Goal: Contribute content

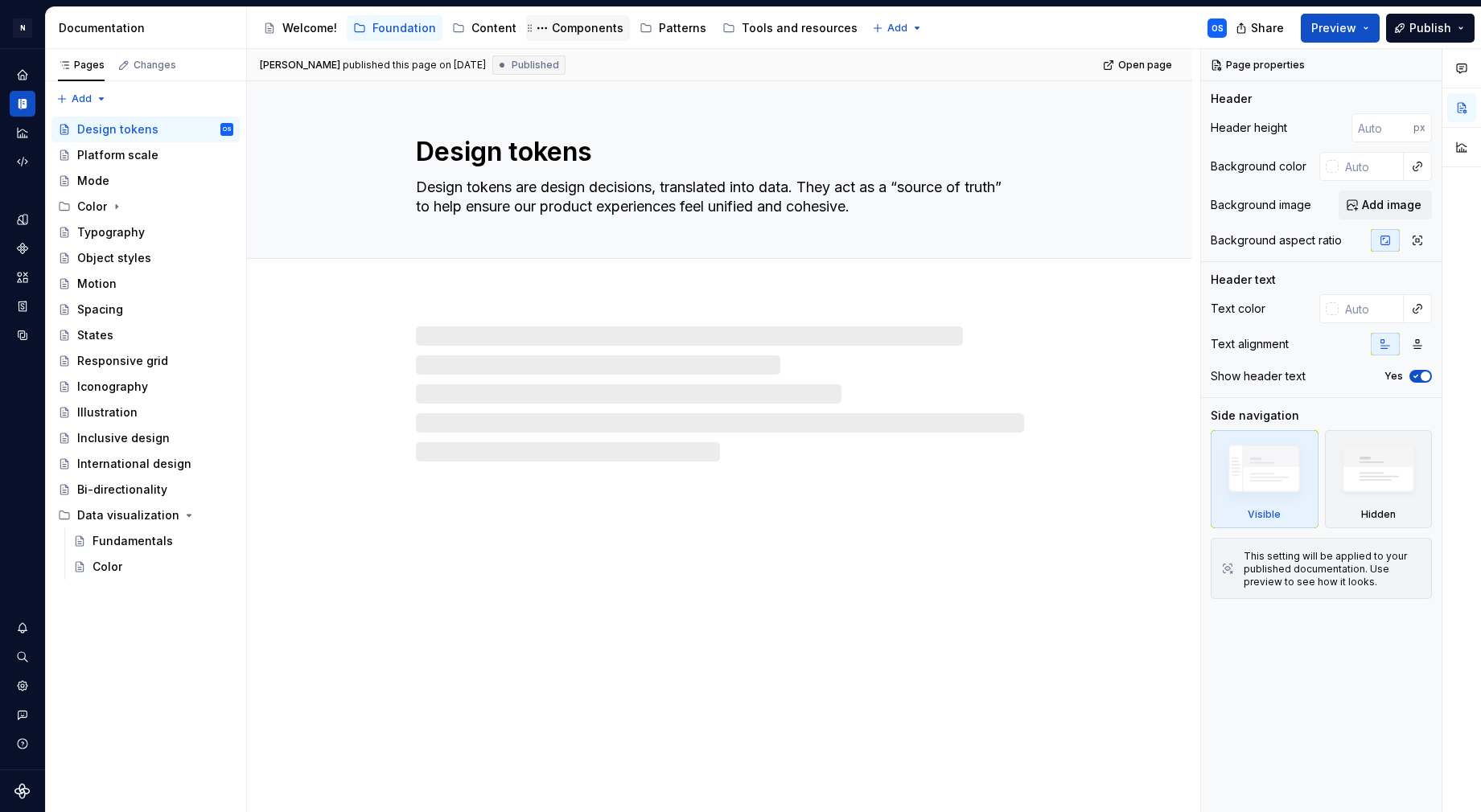
click at [576, 28] on div "Components" at bounding box center [588, 28] width 72 height 16
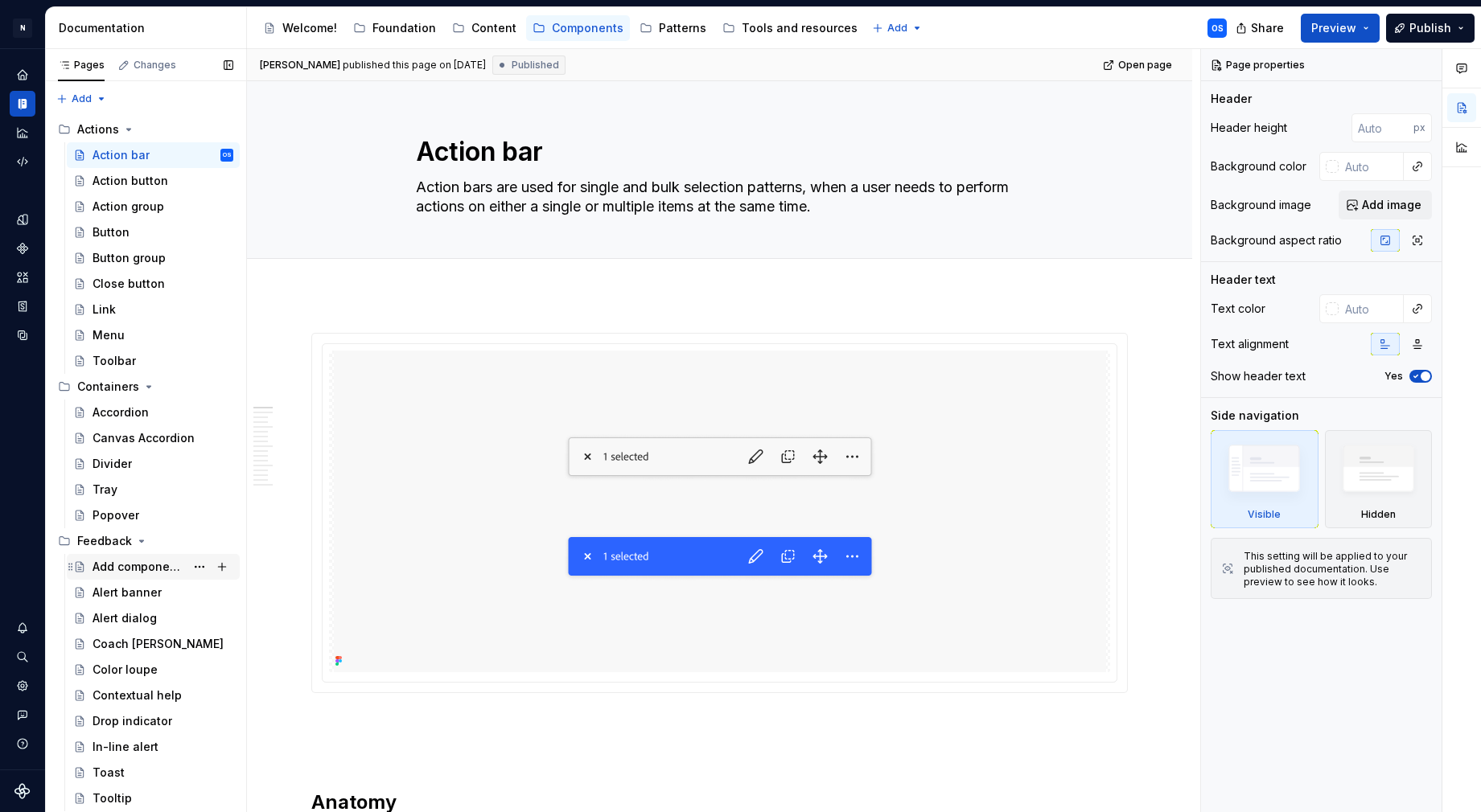
scroll to position [5, 0]
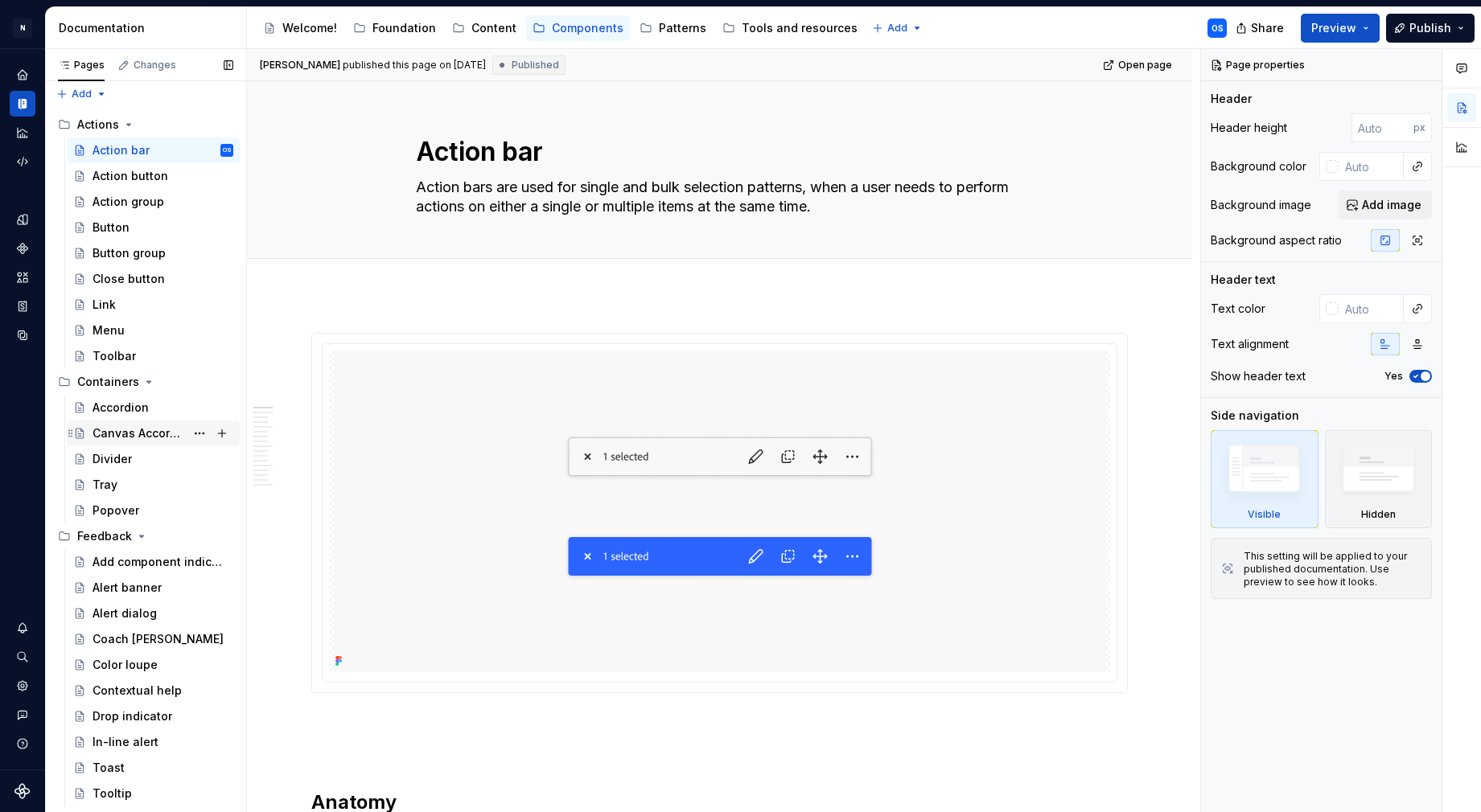
click at [135, 432] on div "Canvas Accordion" at bounding box center [138, 433] width 93 height 16
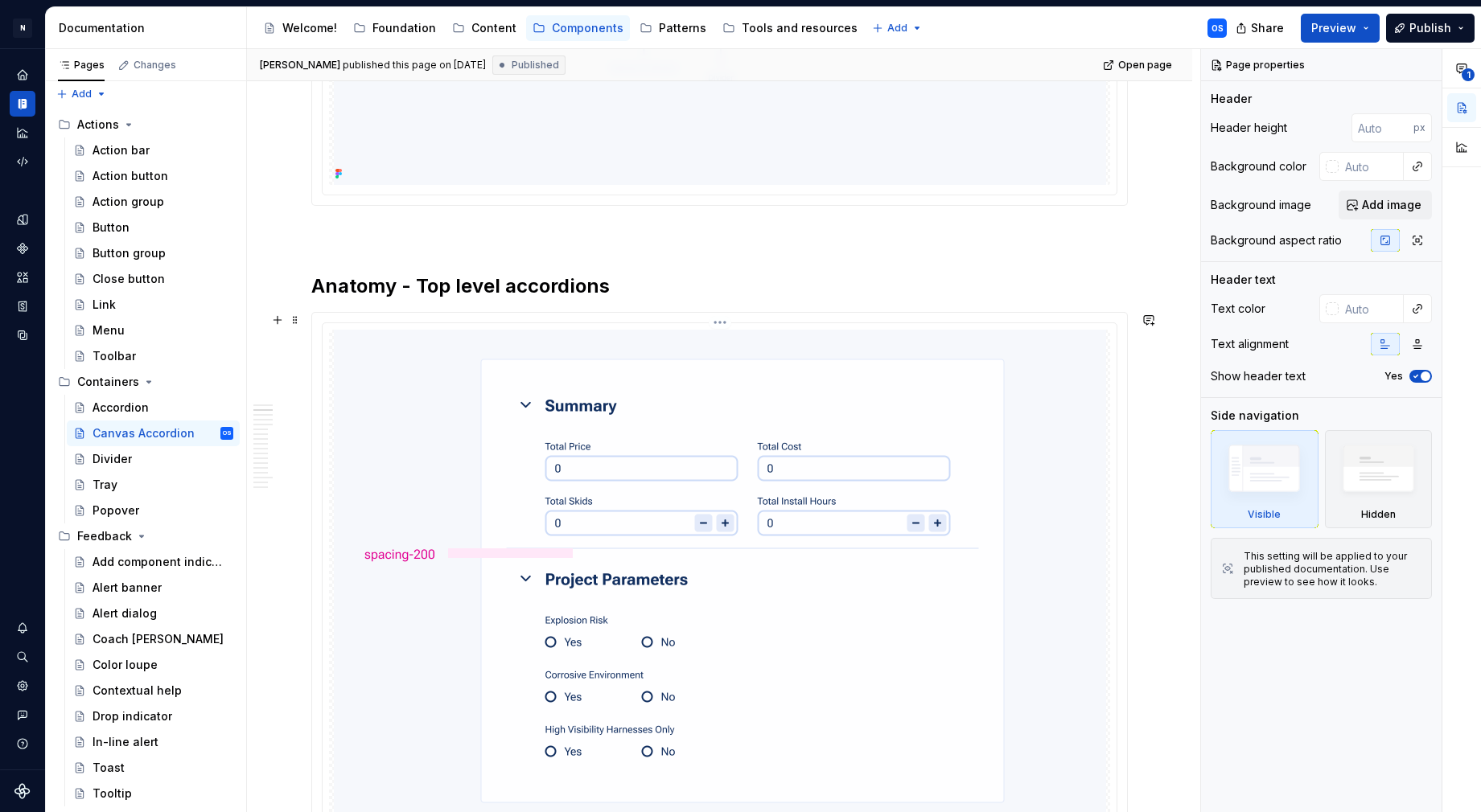
scroll to position [1014, 0]
click at [714, 314] on div at bounding box center [719, 580] width 815 height 539
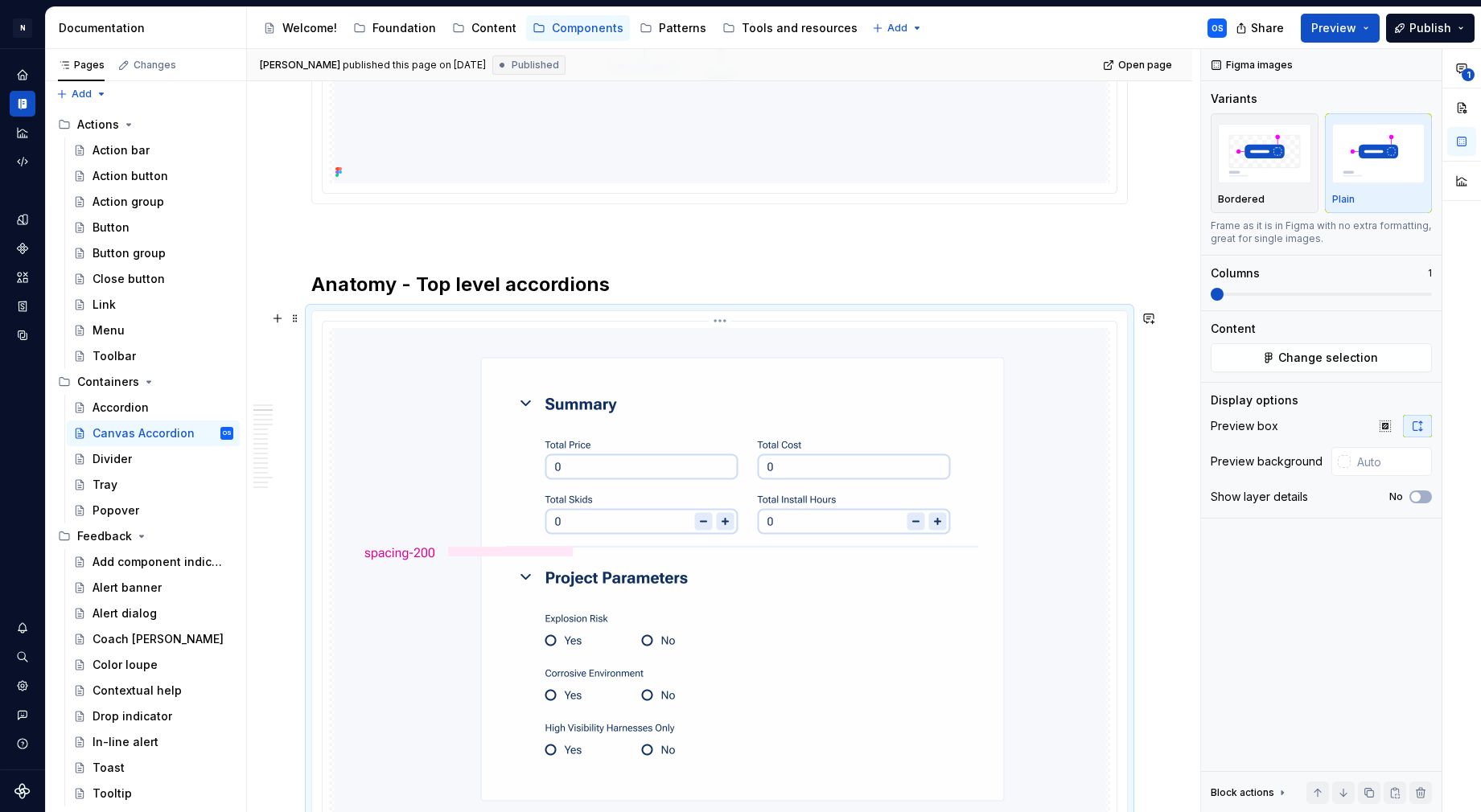
click at [729, 323] on html "N Experlogix Design System OS Design system data Documentation Accessibility gu…" at bounding box center [740, 406] width 1481 height 812
click at [768, 377] on div "Update Figma image" at bounding box center [801, 373] width 118 height 16
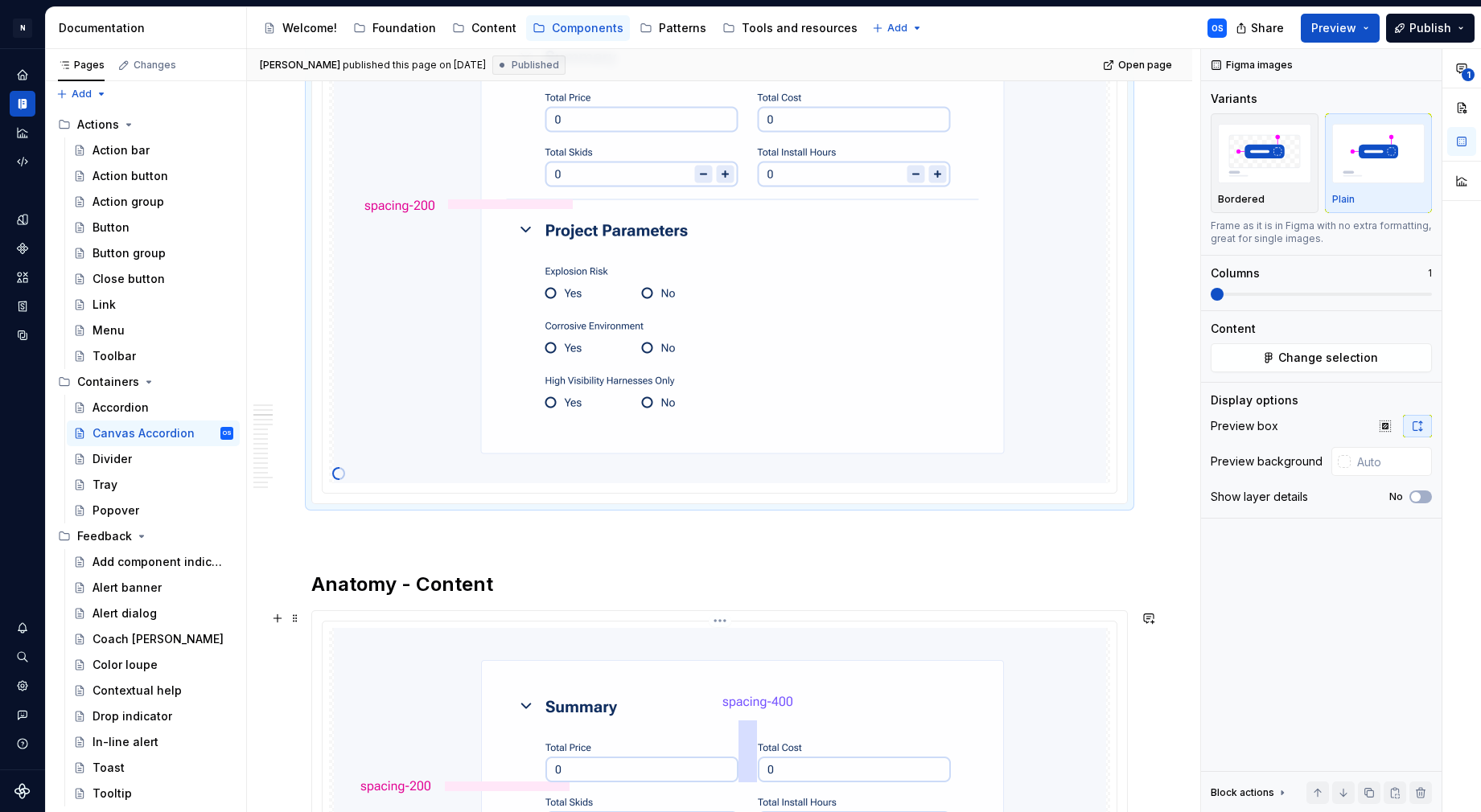
scroll to position [1668, 0]
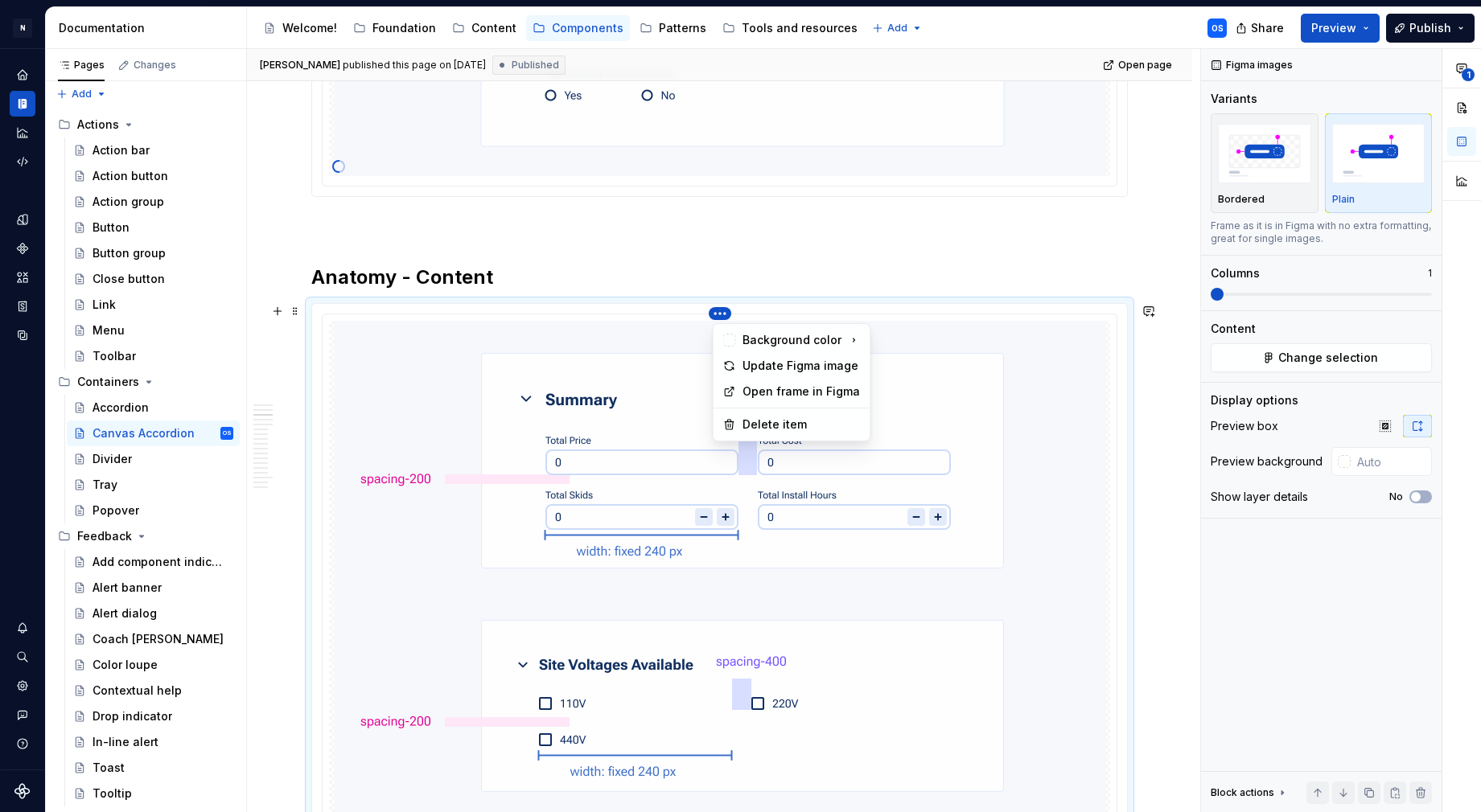
click at [724, 314] on html "N Experlogix Design System OS Design system data Documentation Accessibility gu…" at bounding box center [740, 406] width 1481 height 812
click at [735, 368] on div "Update Figma image" at bounding box center [792, 366] width 150 height 26
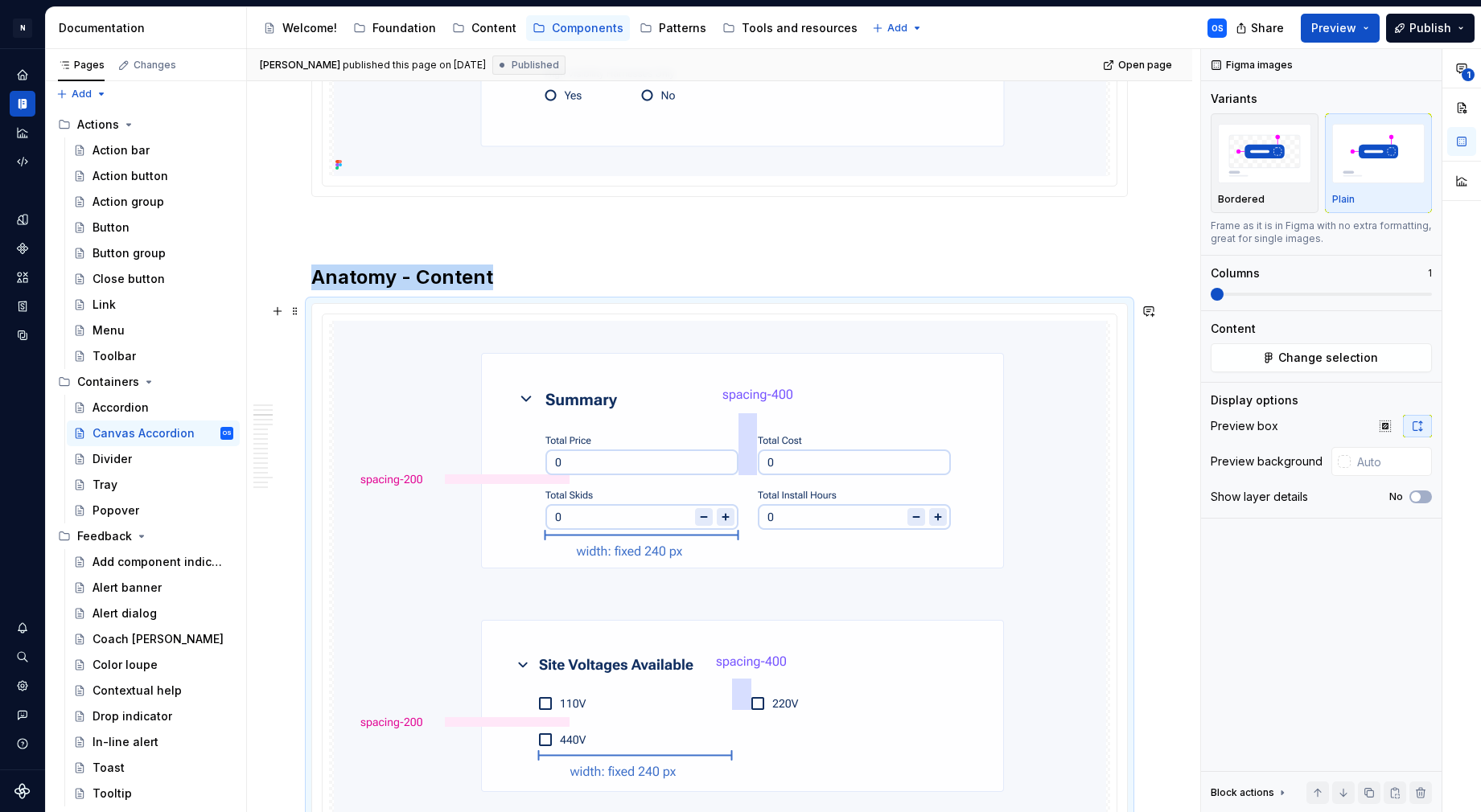
click at [715, 313] on html "N Experlogix Design System OS Design system data Documentation Accessibility gu…" at bounding box center [740, 406] width 1481 height 812
click at [756, 376] on div "Update Figma image" at bounding box center [792, 366] width 150 height 26
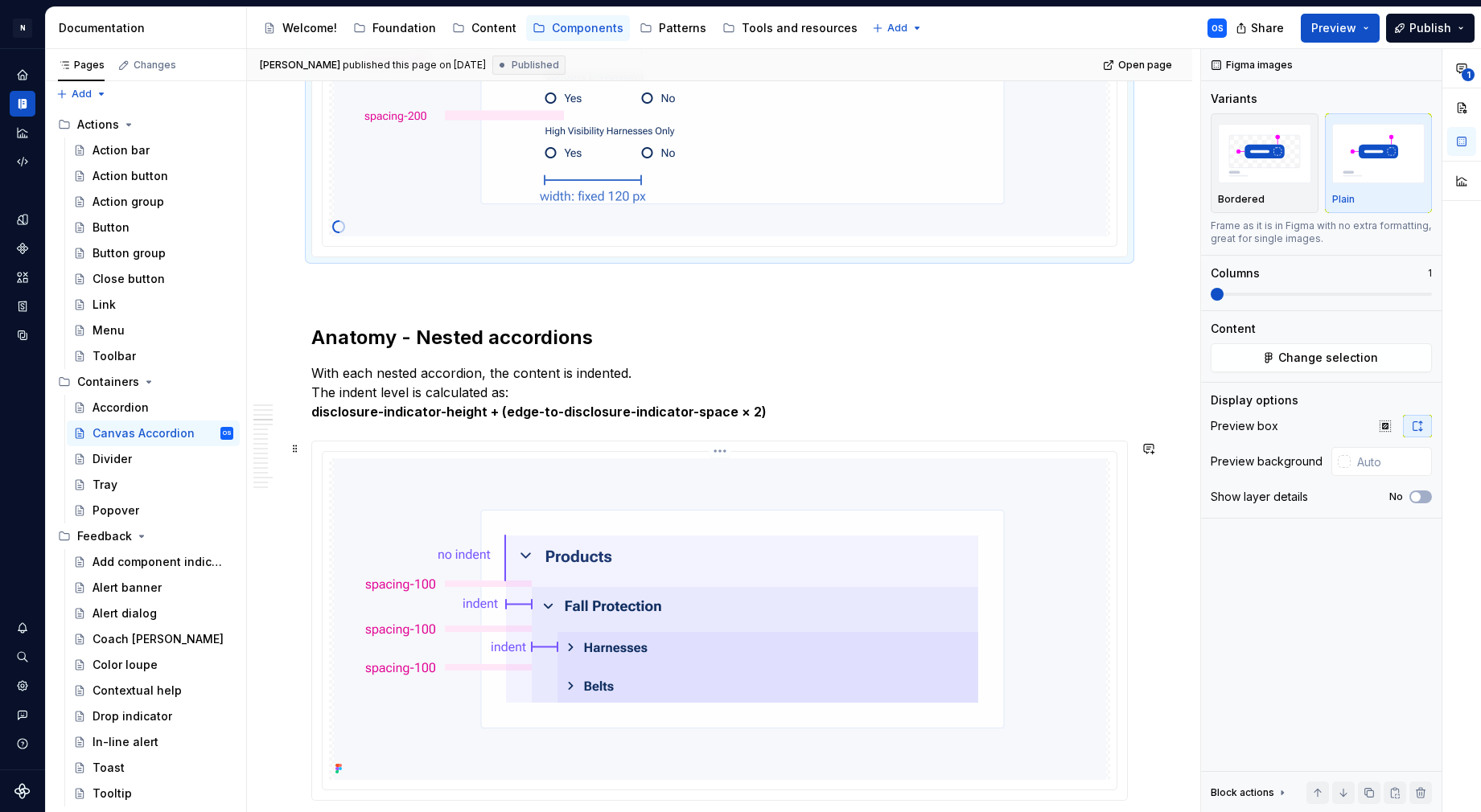
scroll to position [2579, 0]
click at [720, 454] on html "N Experlogix Design System OS Design system data Documentation Accessibility gu…" at bounding box center [740, 406] width 1481 height 812
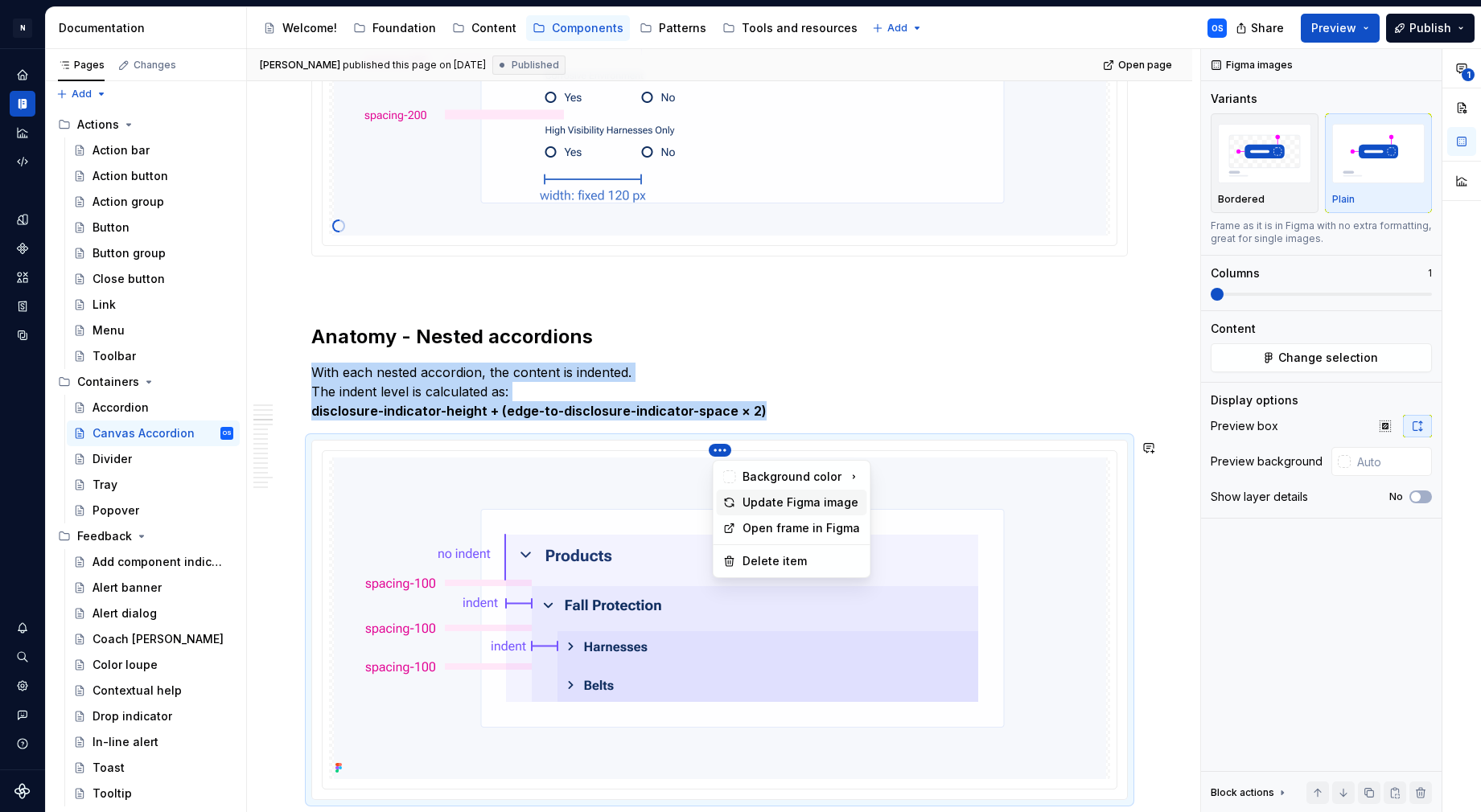
click at [743, 494] on div "Update Figma image" at bounding box center [801, 502] width 118 height 16
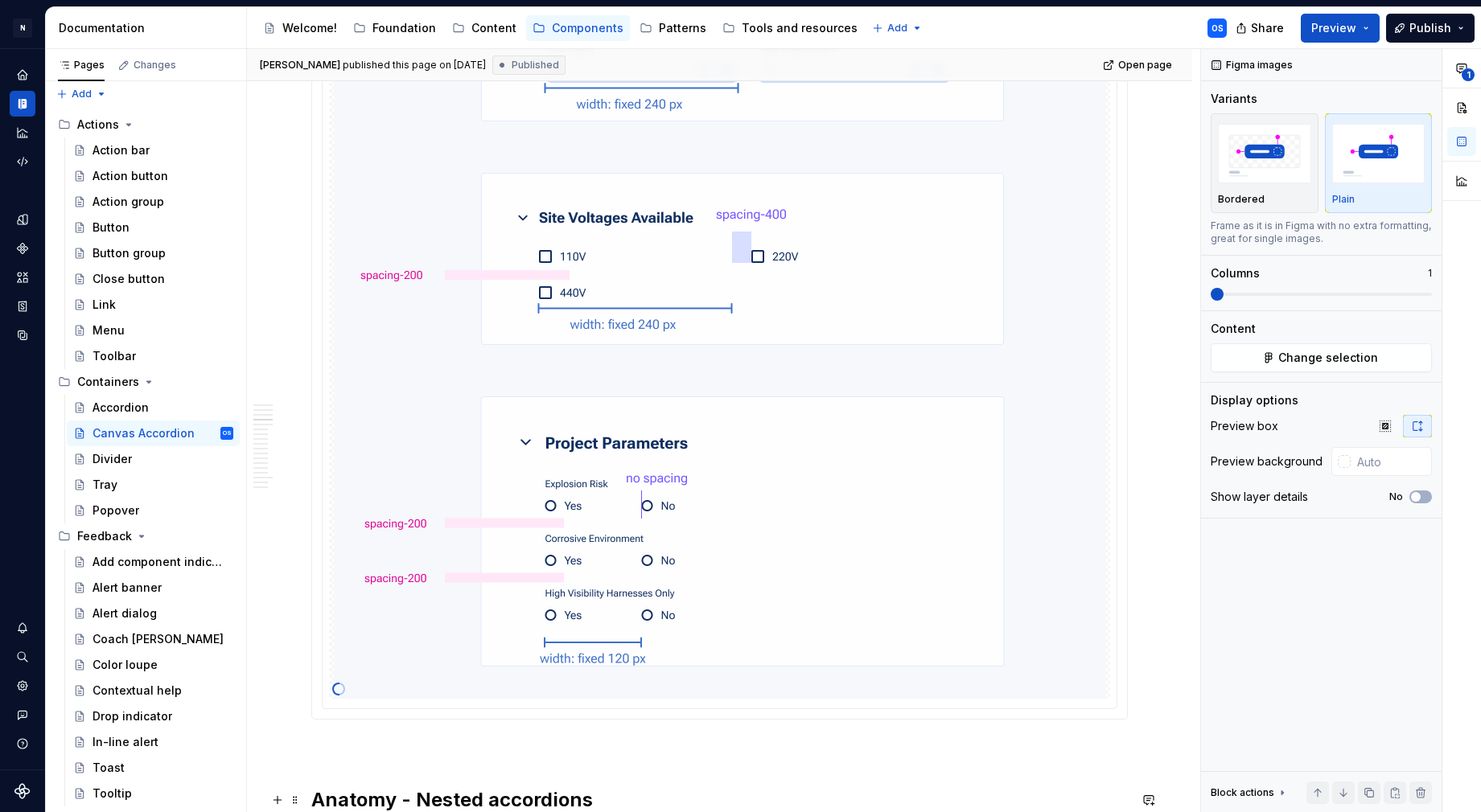
scroll to position [2344, 0]
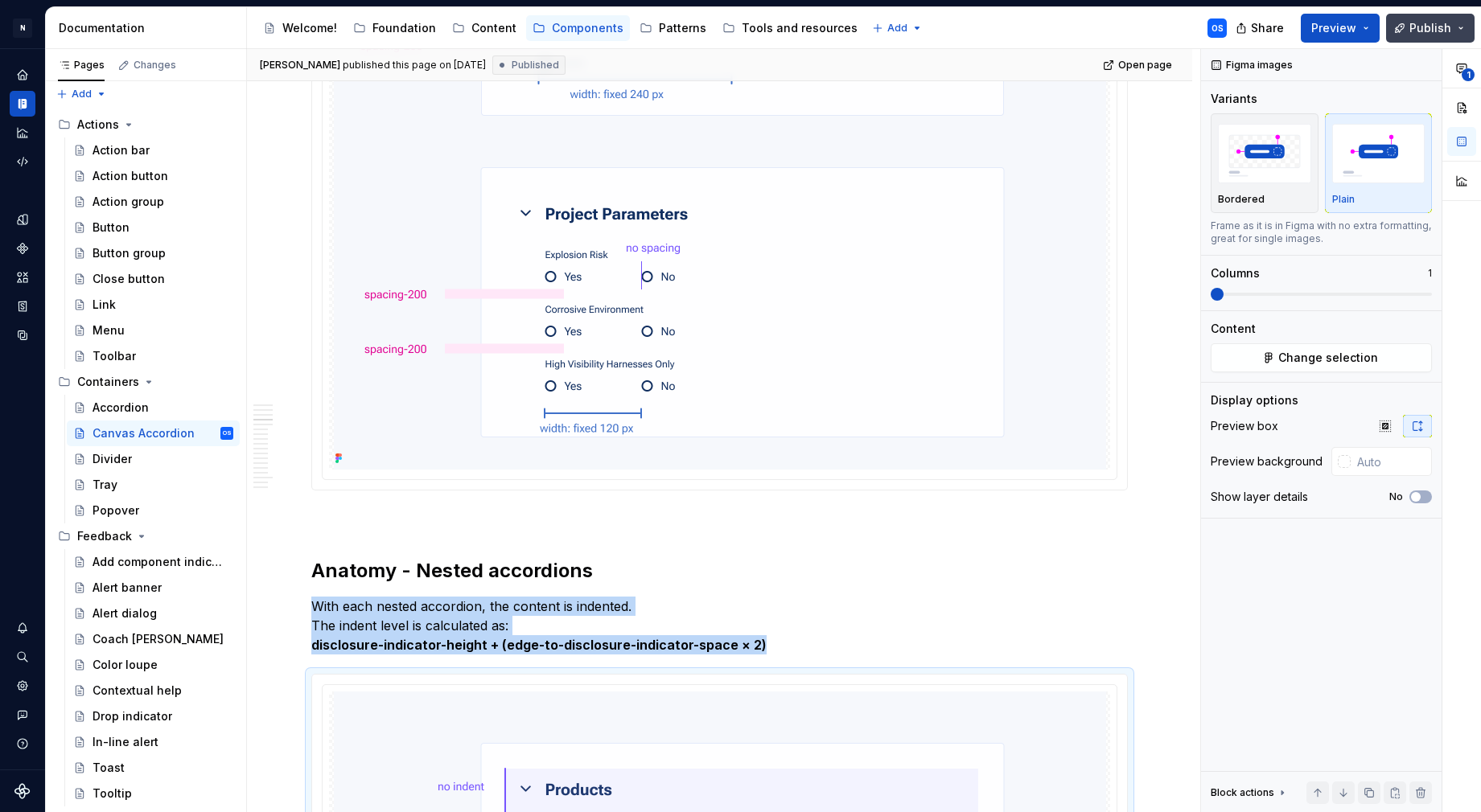
click at [1418, 24] on span "Publish" at bounding box center [1430, 28] width 42 height 16
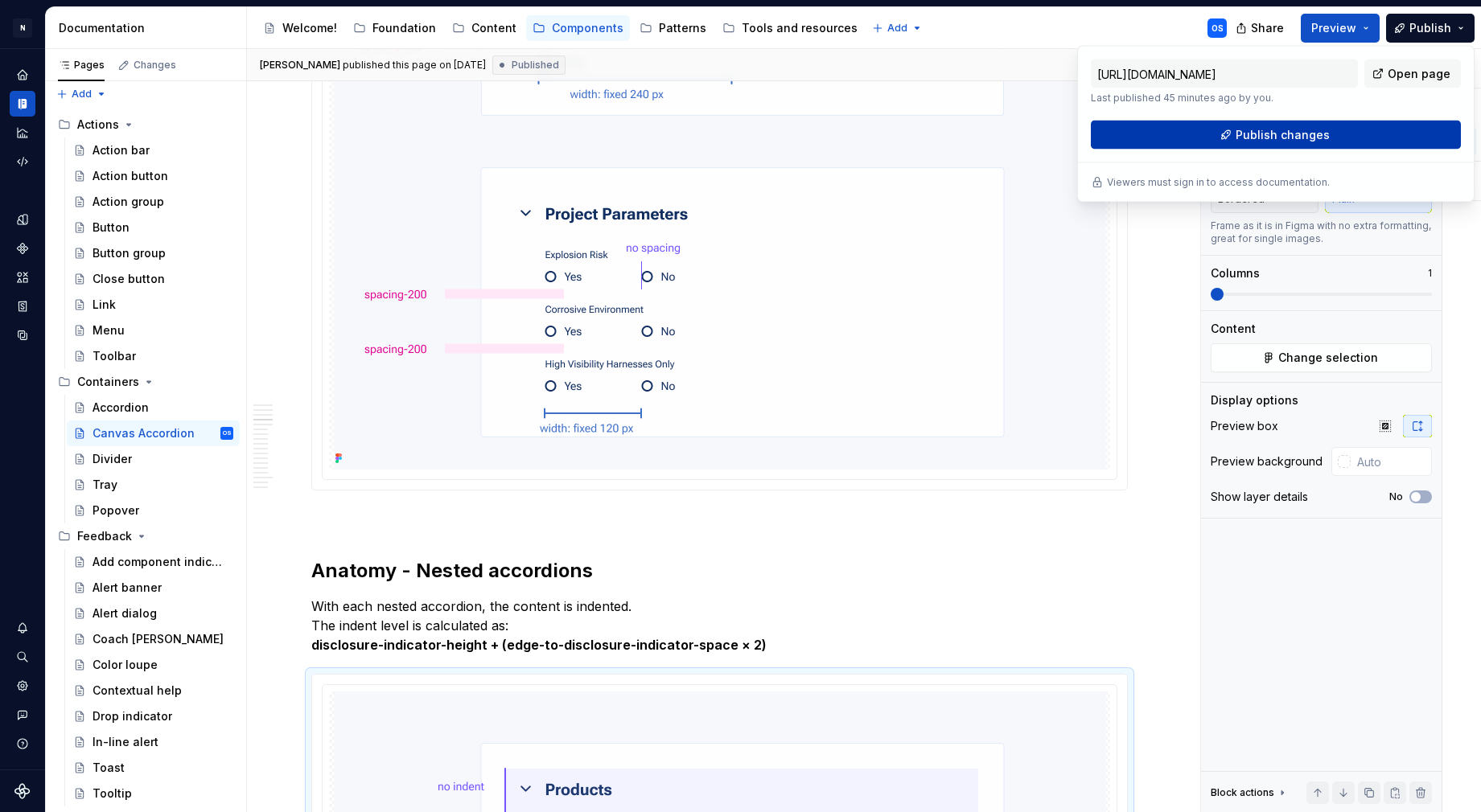
click at [1340, 130] on button "Publish changes" at bounding box center [1276, 135] width 370 height 29
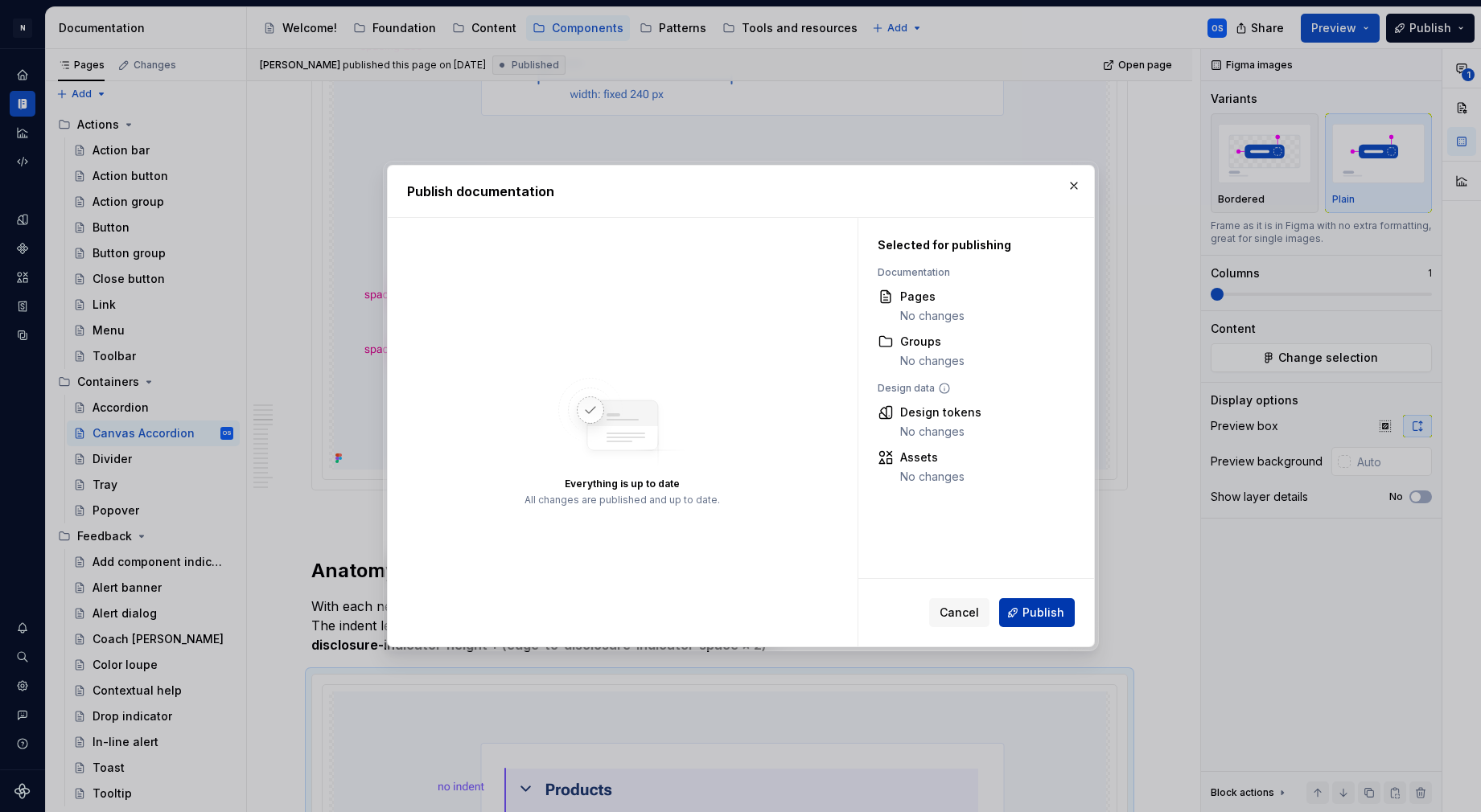
click at [1052, 605] on span "Publish" at bounding box center [1043, 613] width 42 height 16
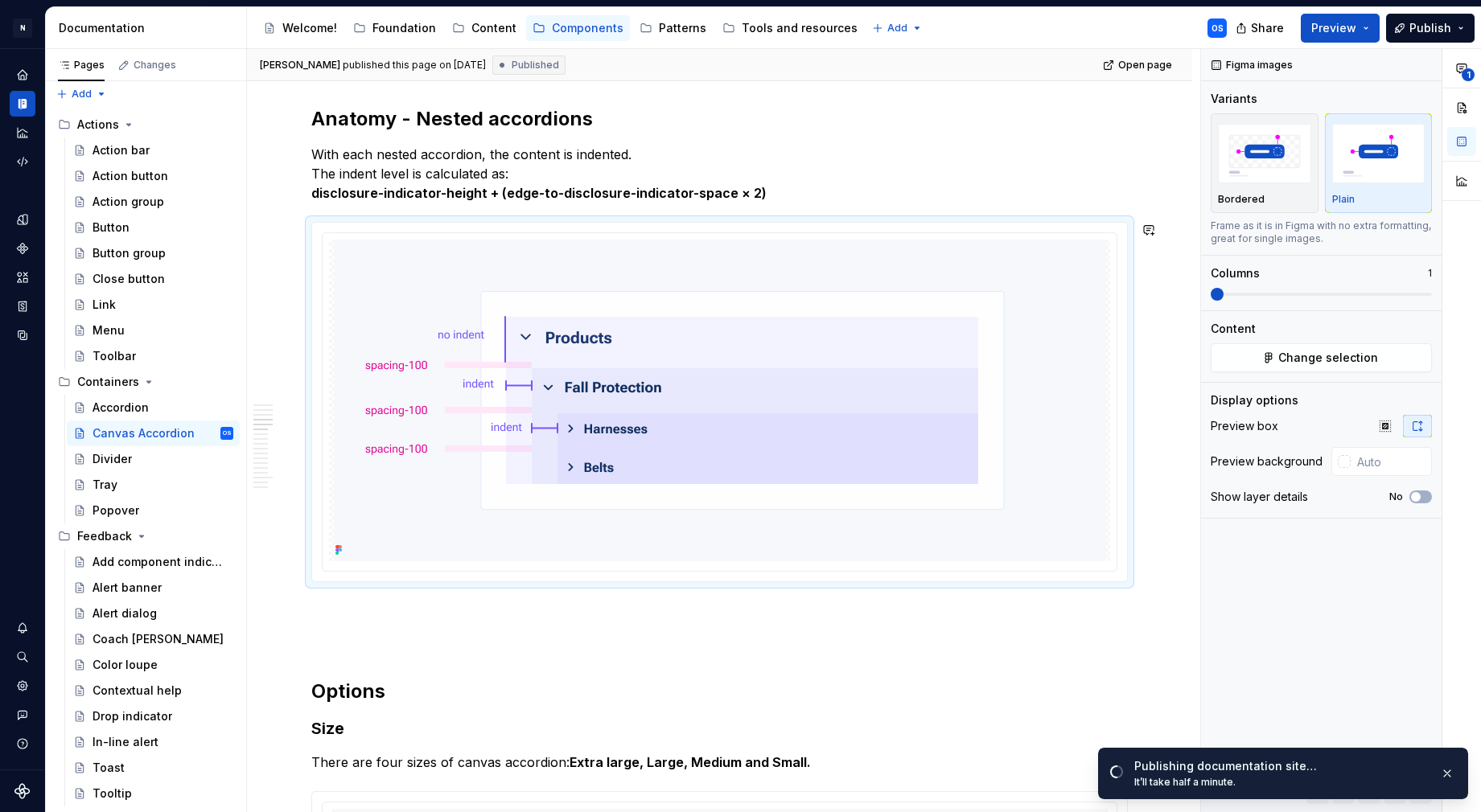
scroll to position [2785, 0]
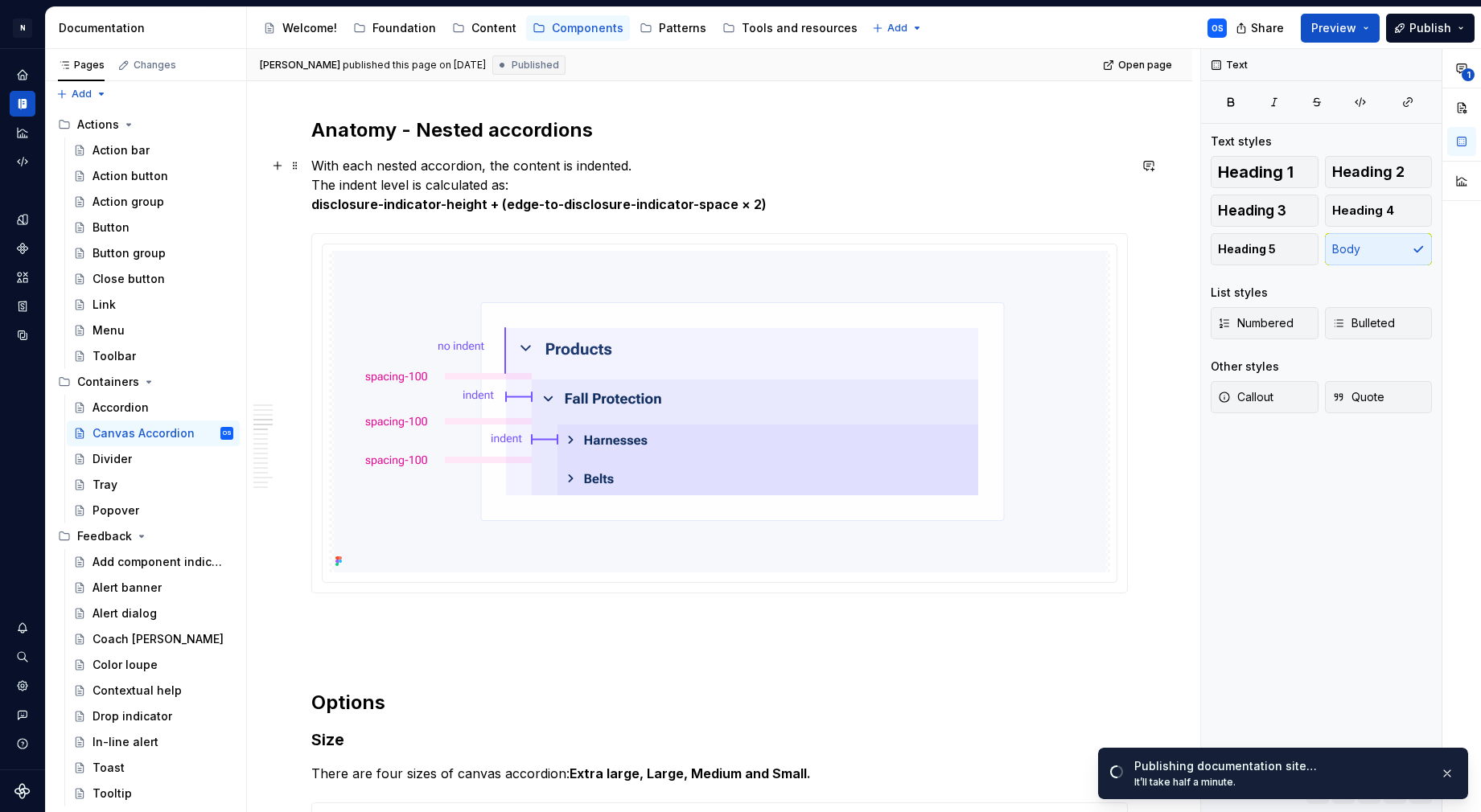
click at [314, 188] on p "With each nested accordion, the content is indented. The indent level is calcul…" at bounding box center [719, 184] width 816 height 58
type textarea "*"
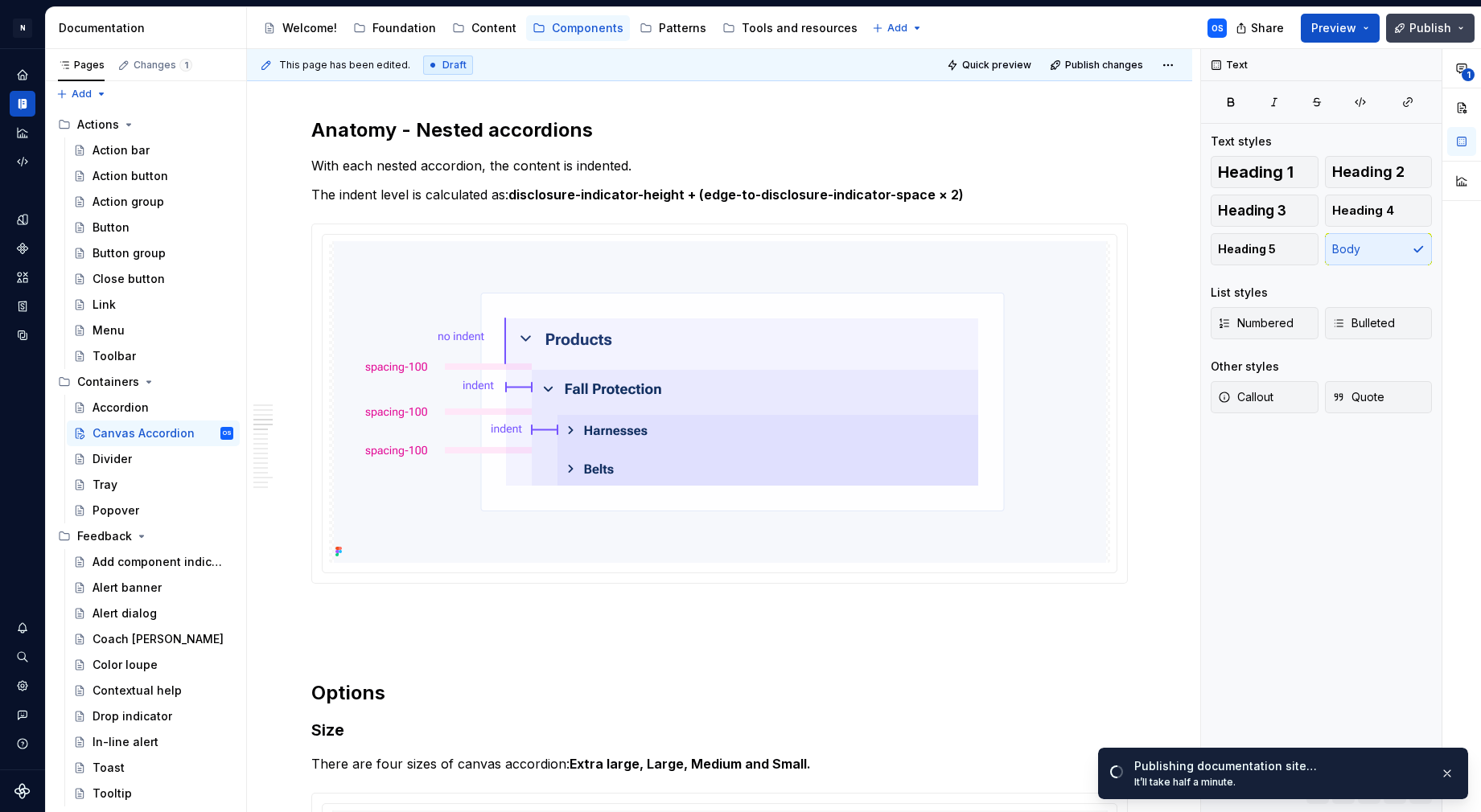
click at [1453, 26] on button "Publish" at bounding box center [1430, 28] width 88 height 29
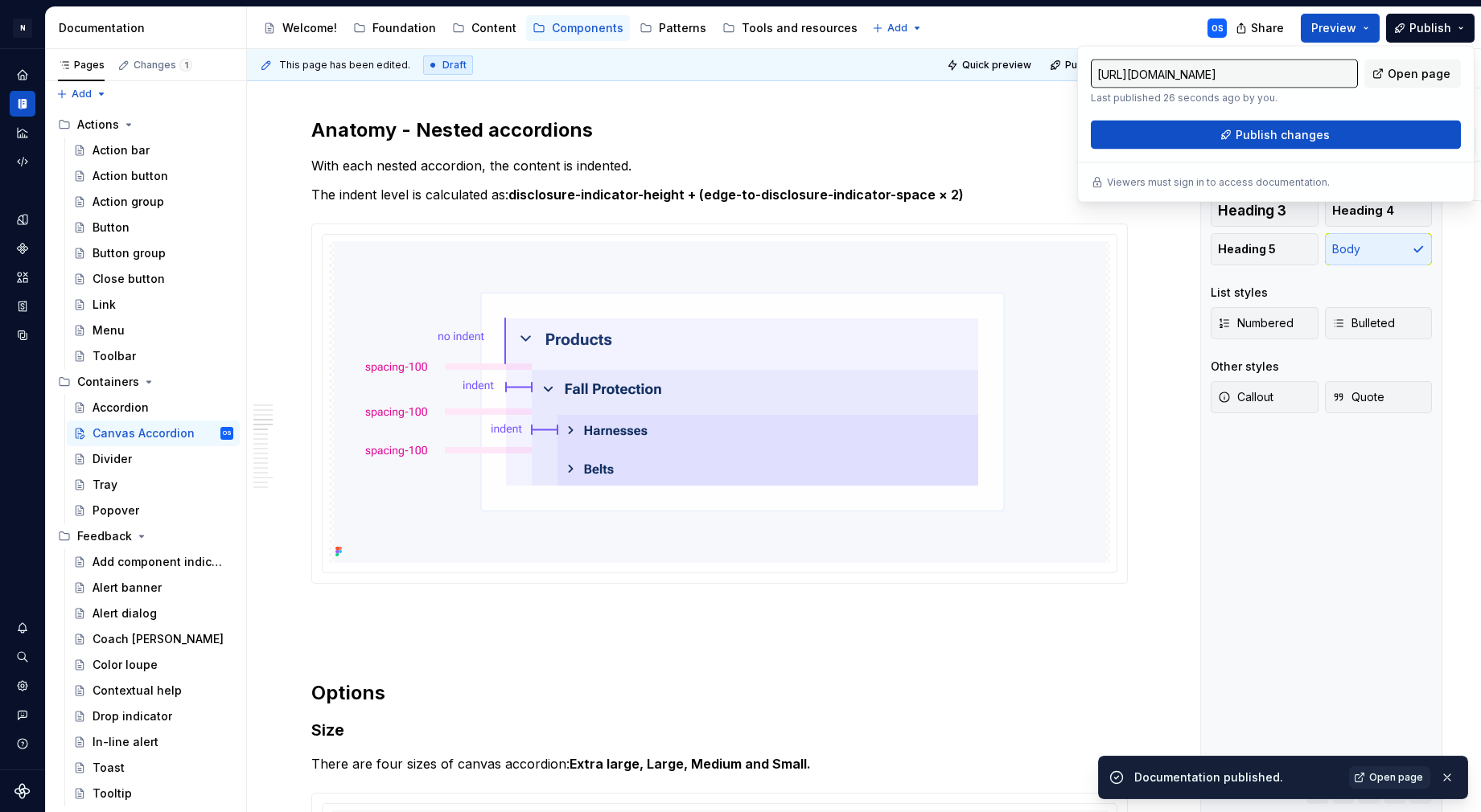
click at [1448, 774] on button "button" at bounding box center [1447, 777] width 21 height 23
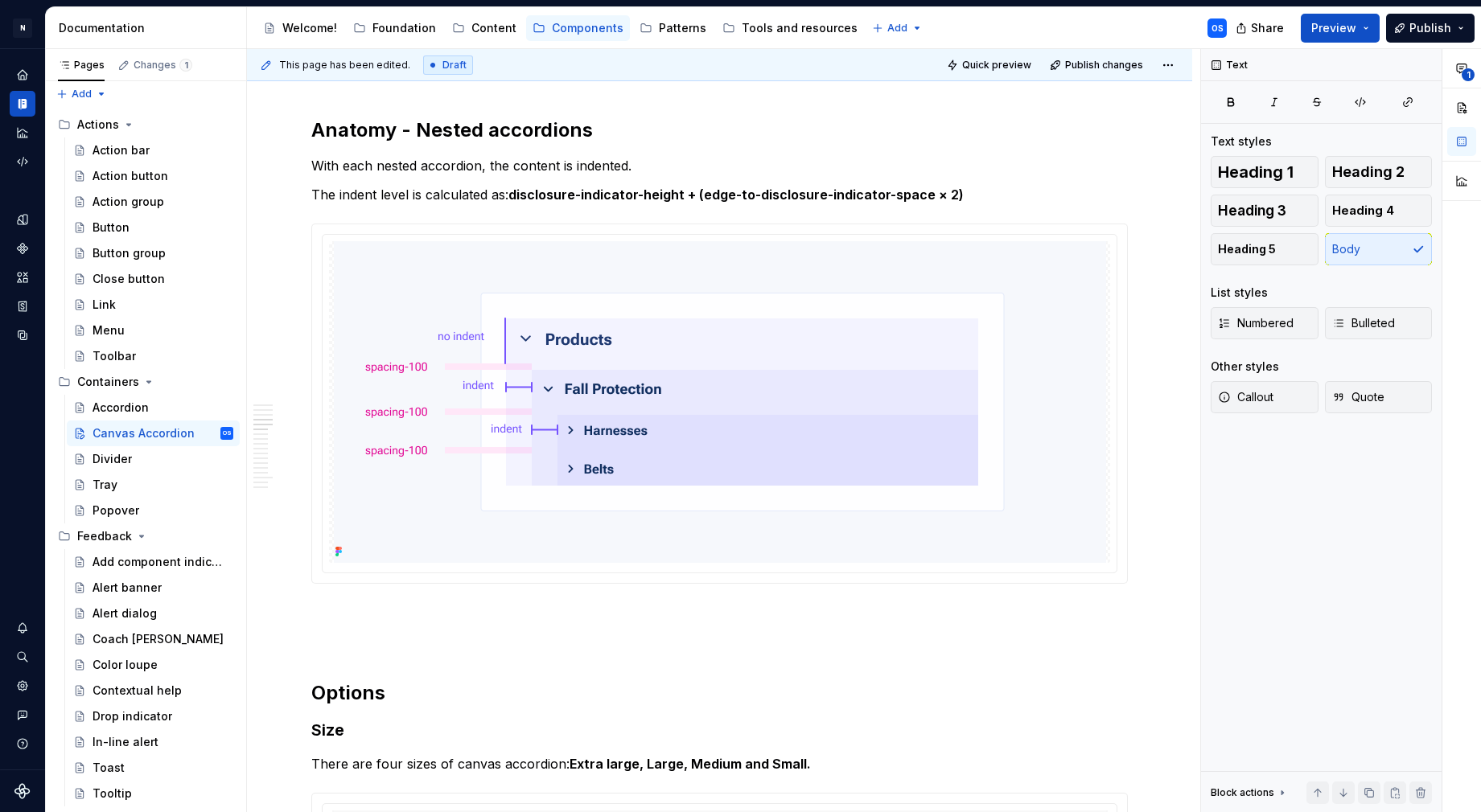
drag, startPoint x: 1437, startPoint y: 37, endPoint x: 1425, endPoint y: 43, distance: 13.4
click at [1437, 37] on button "Publish" at bounding box center [1430, 28] width 88 height 29
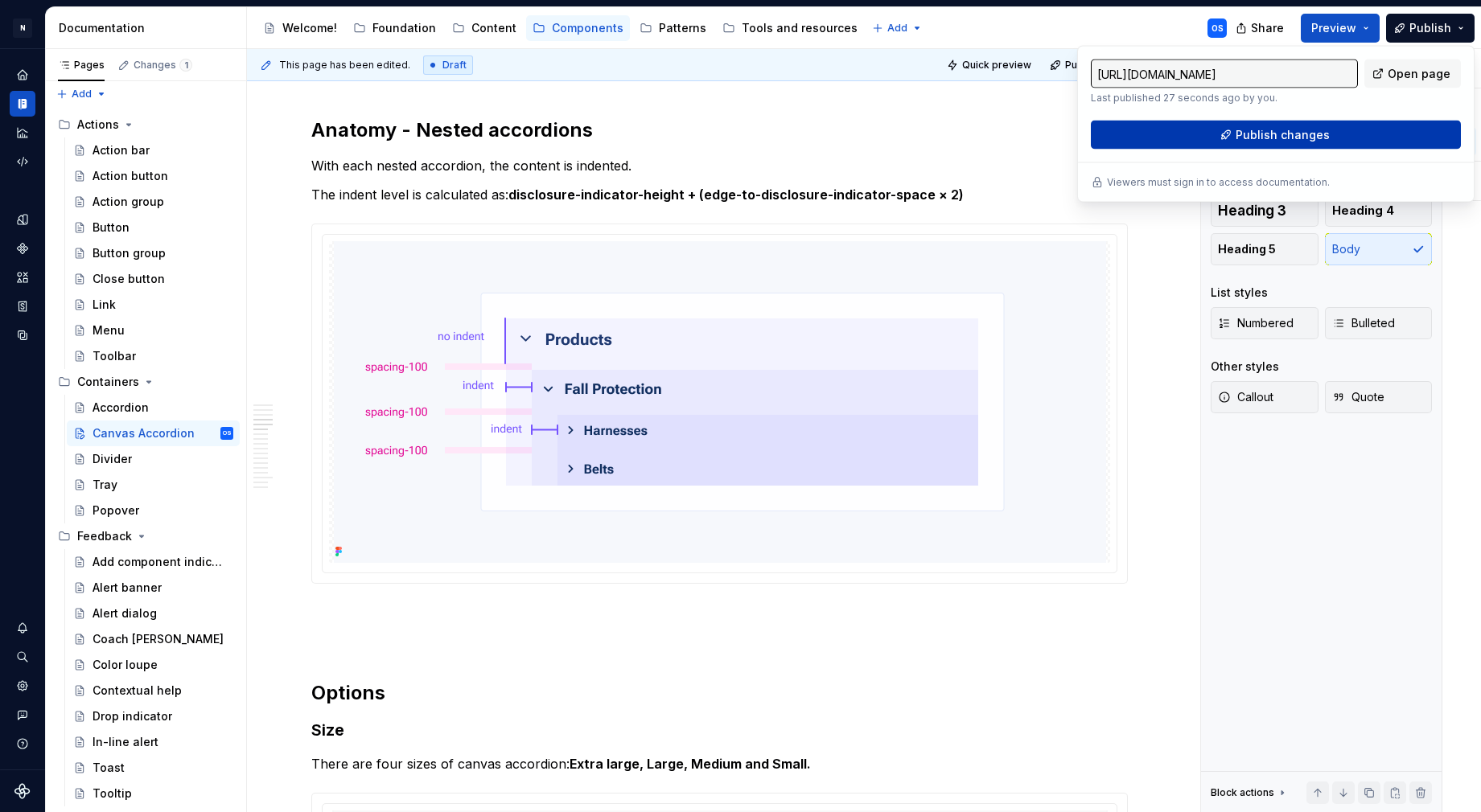
click at [1338, 131] on button "Publish changes" at bounding box center [1276, 135] width 370 height 29
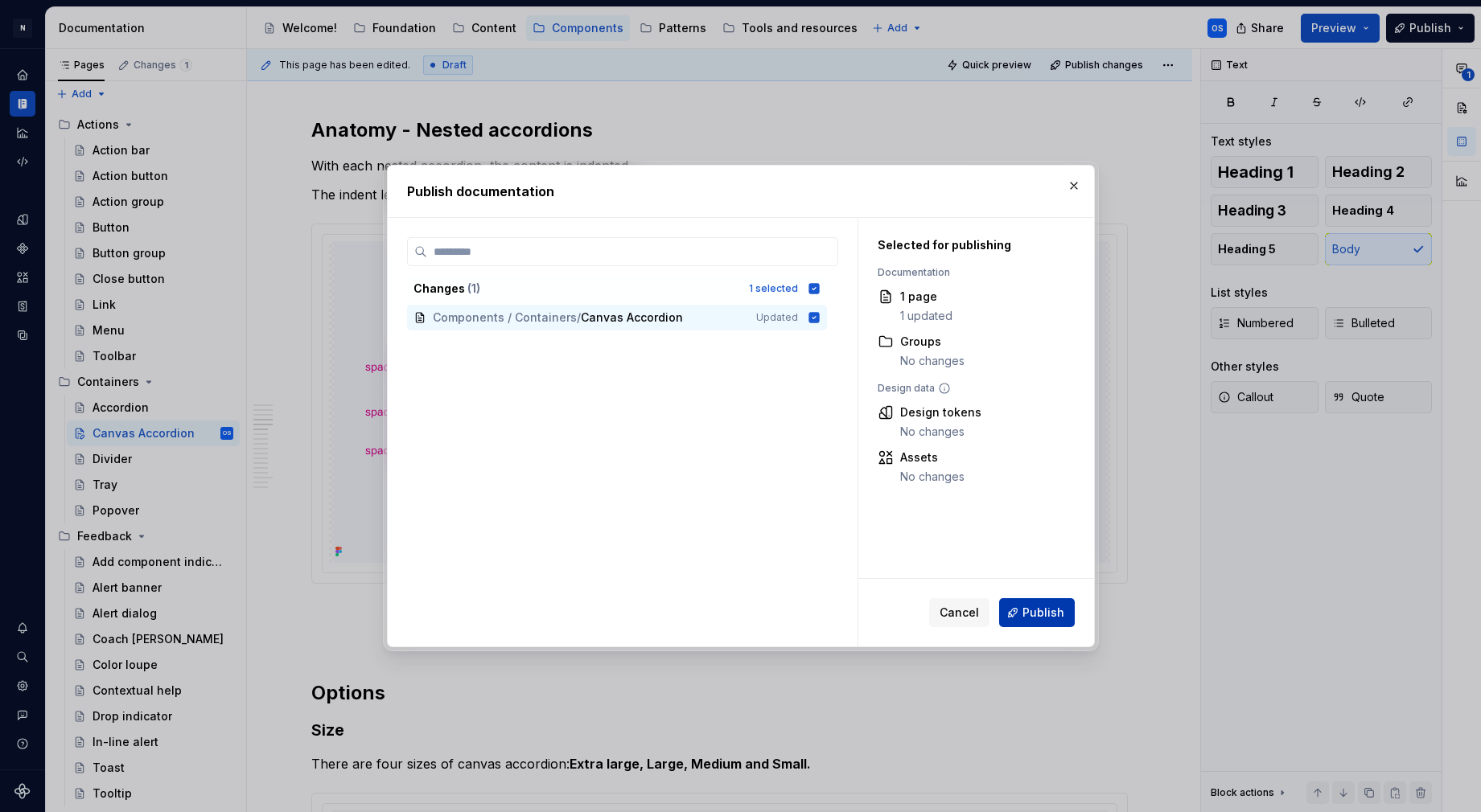
click at [1026, 609] on span "Publish" at bounding box center [1043, 613] width 42 height 16
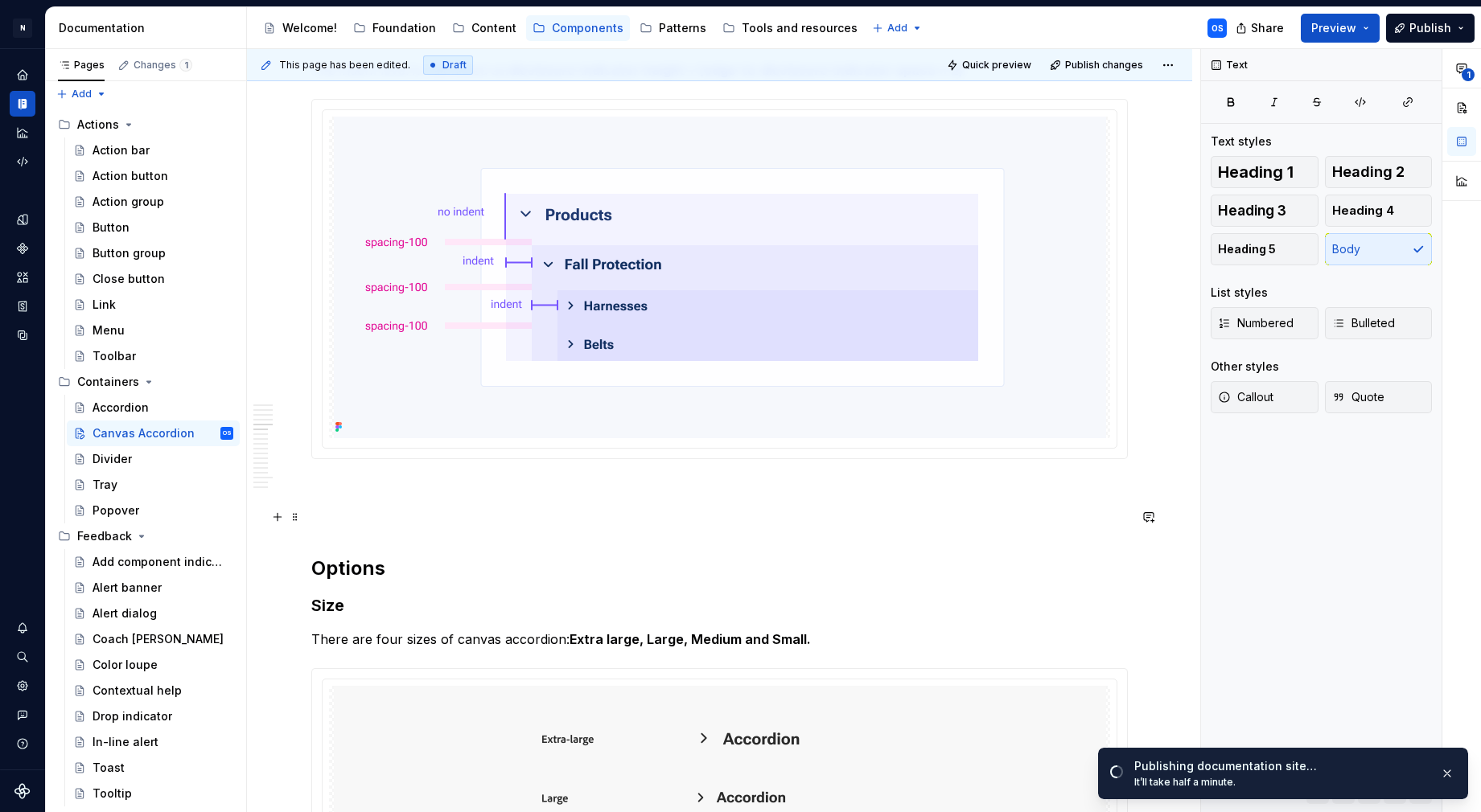
scroll to position [2911, 0]
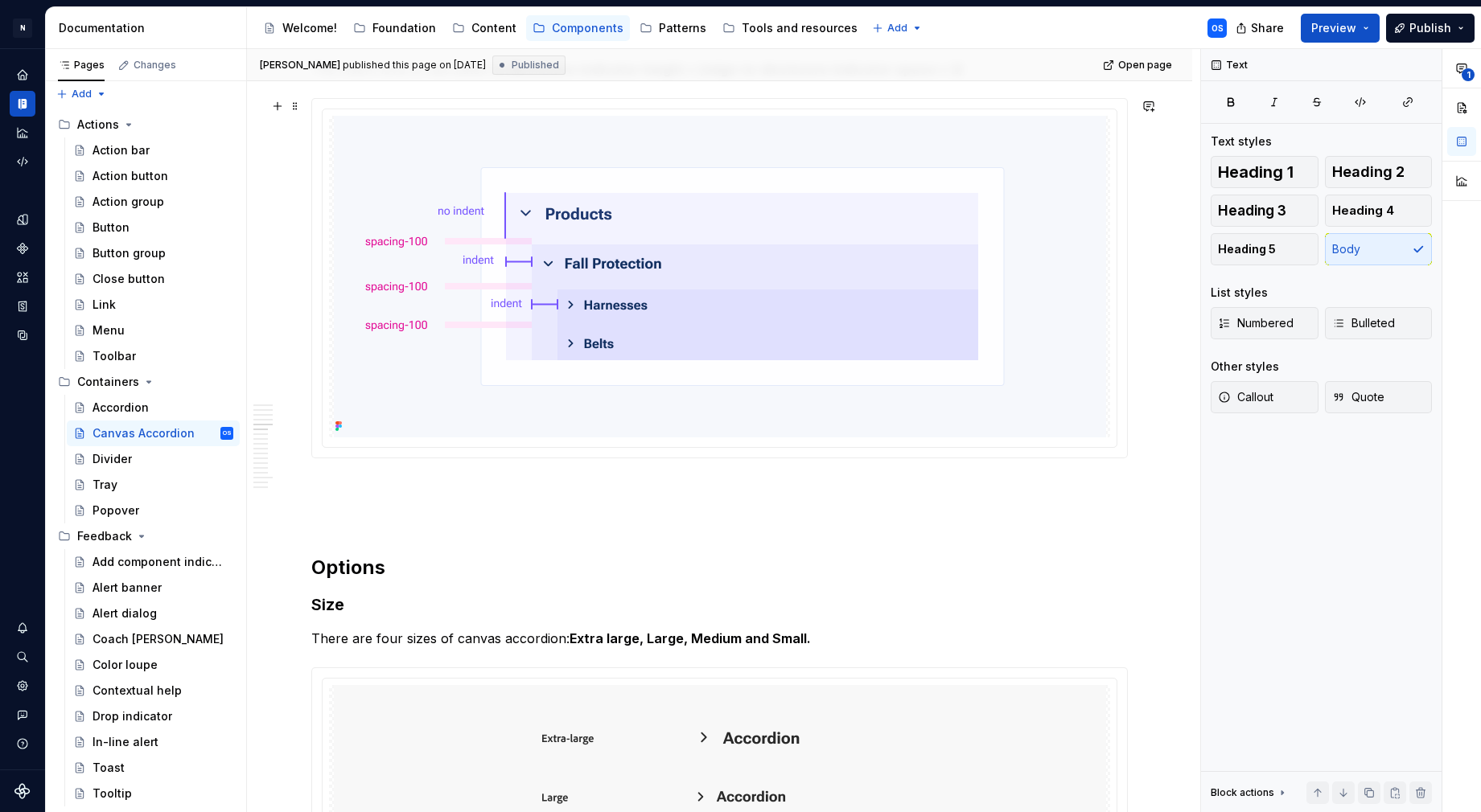
type textarea "*"
